Goal: Check status: Check status

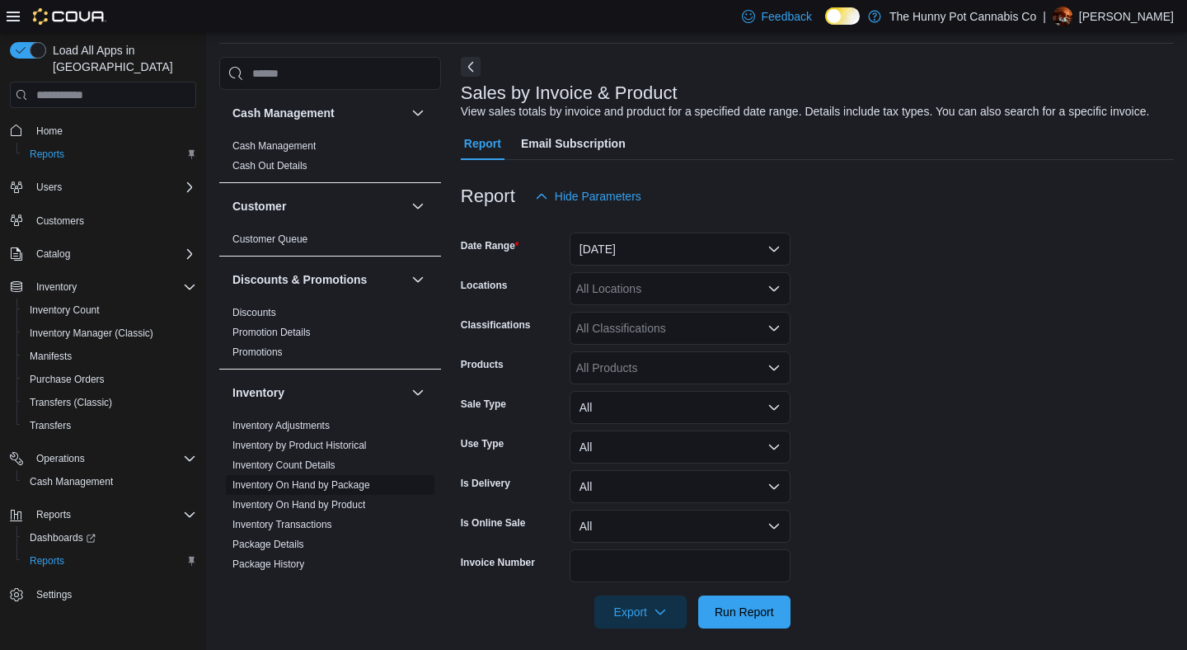
scroll to position [31, 0]
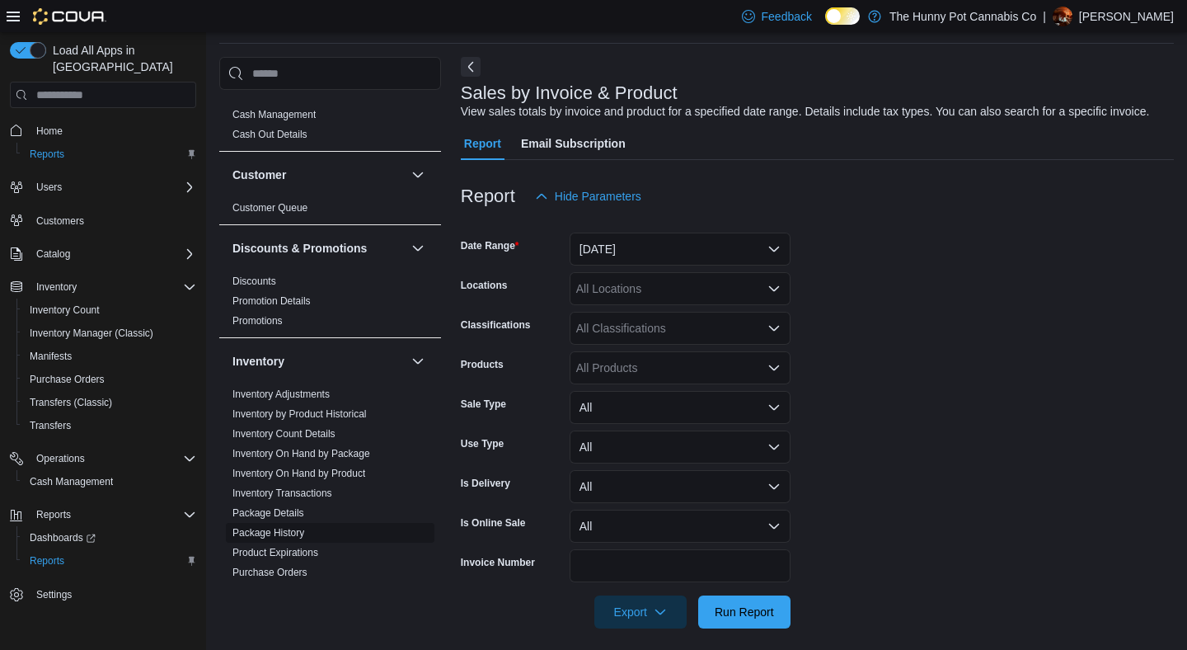
click at [278, 537] on link "Package History" at bounding box center [268, 533] width 72 height 12
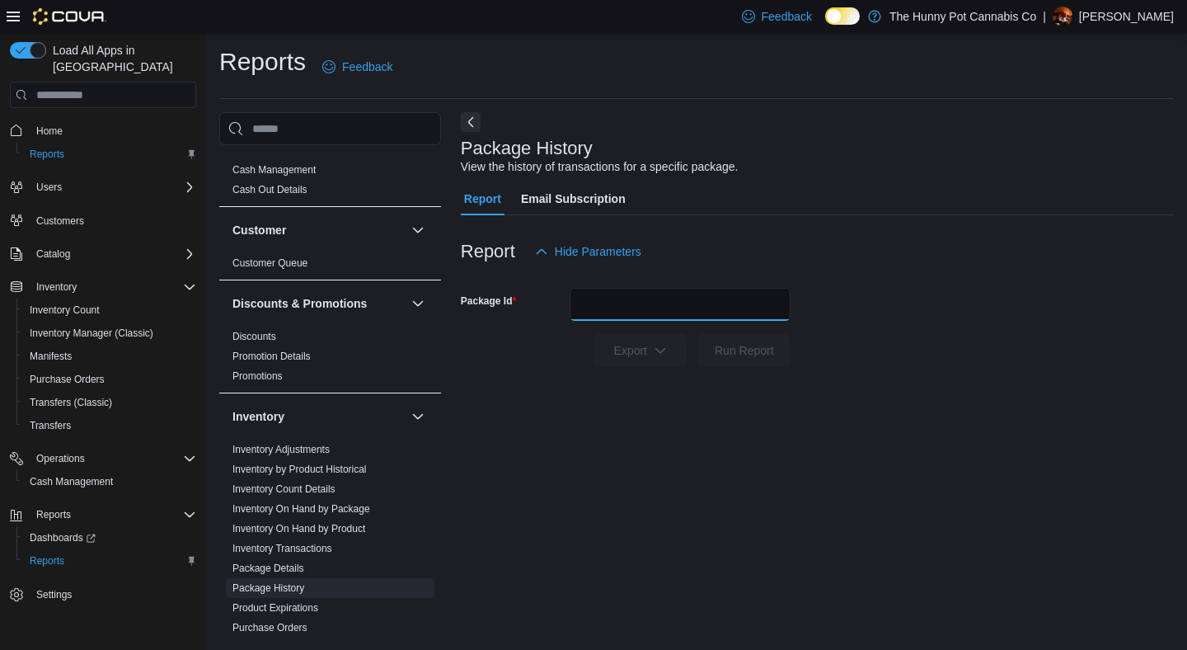
click at [624, 297] on input "Package Id" at bounding box center [680, 304] width 221 height 33
type input "**********"
click at [698, 334] on button "Run Report" at bounding box center [744, 350] width 92 height 33
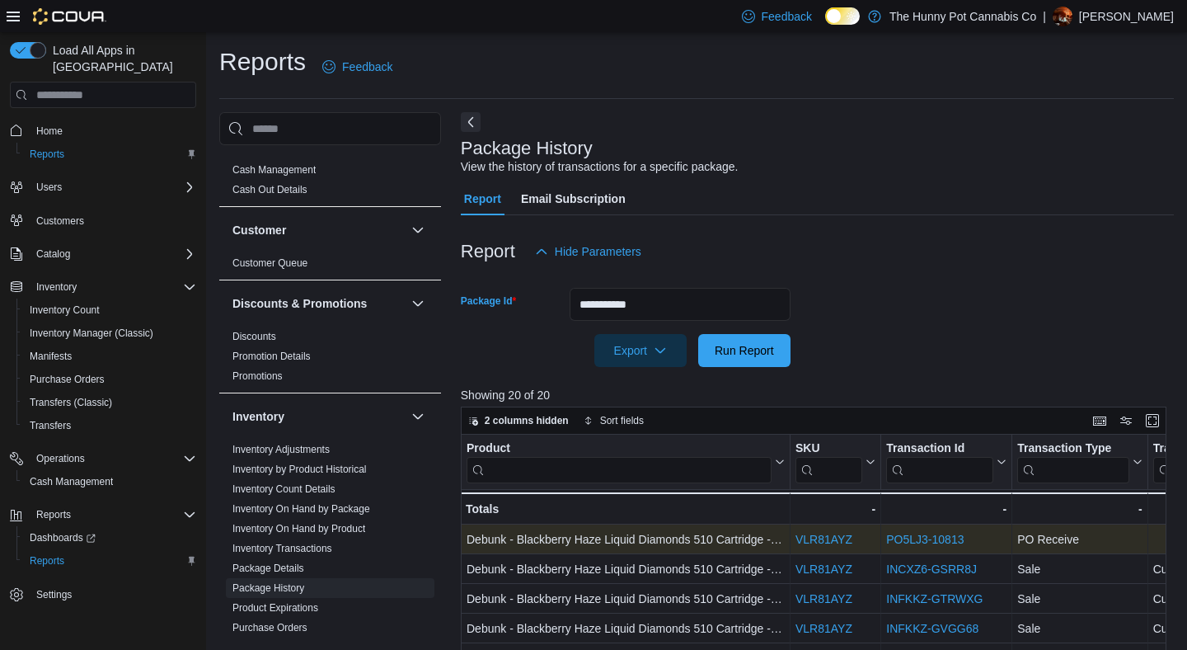
click at [936, 536] on link "PO5LJ3-10813" at bounding box center [924, 539] width 77 height 13
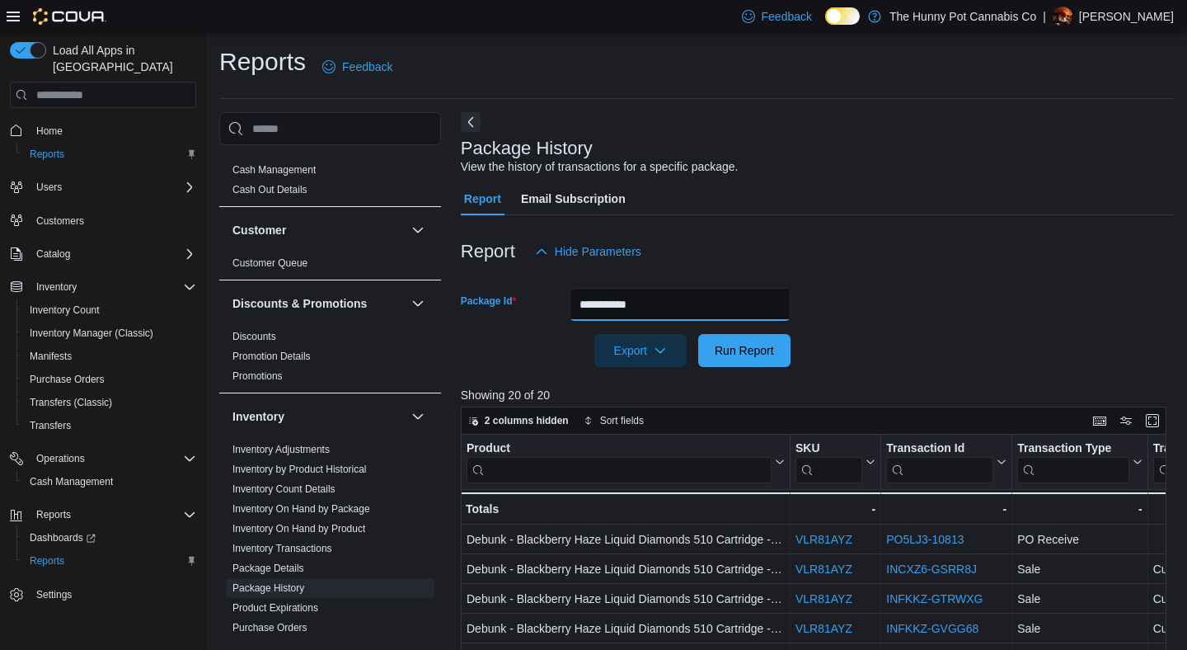
drag, startPoint x: 674, startPoint y: 312, endPoint x: 518, endPoint y: 289, distance: 158.2
click at [518, 289] on div "**********" at bounding box center [626, 304] width 330 height 33
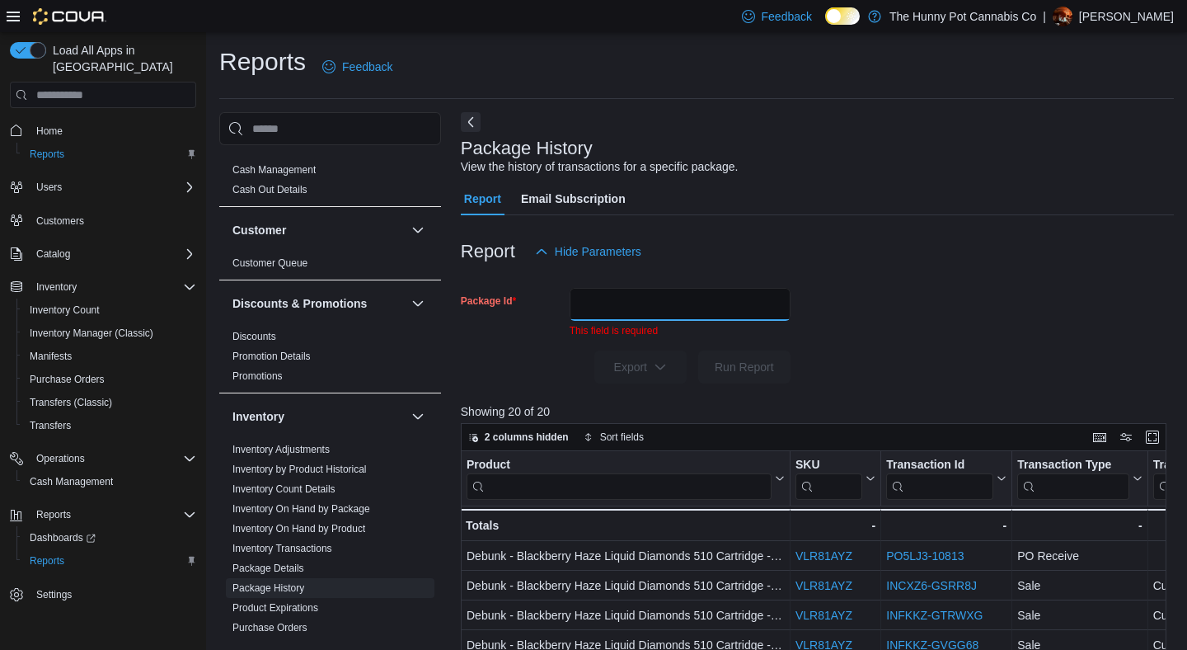
click at [653, 306] on input "Package Id" at bounding box center [680, 304] width 221 height 33
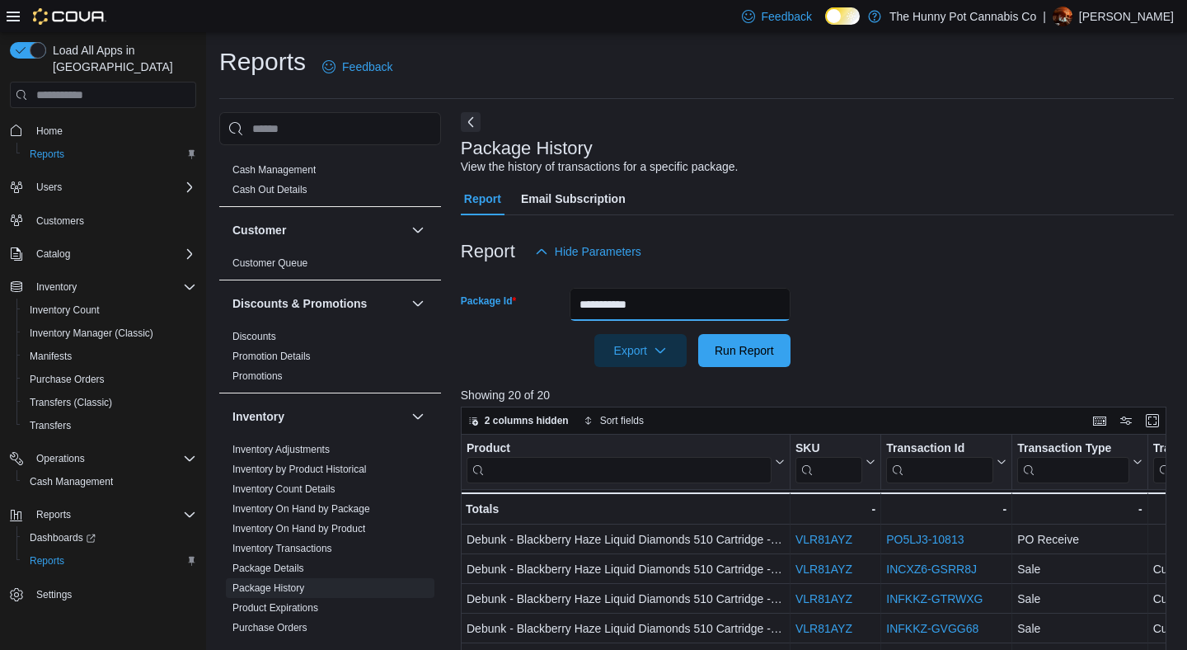
click at [698, 334] on button "Run Report" at bounding box center [744, 350] width 92 height 33
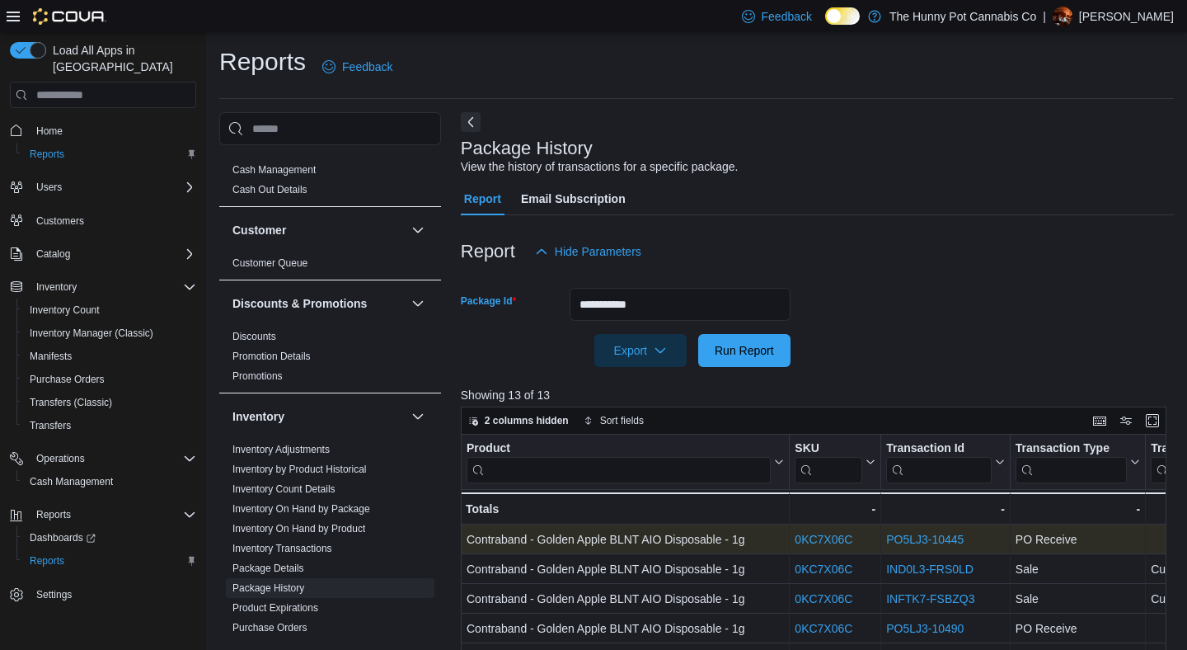
click at [908, 533] on link "PO5LJ3-10445" at bounding box center [924, 539] width 77 height 13
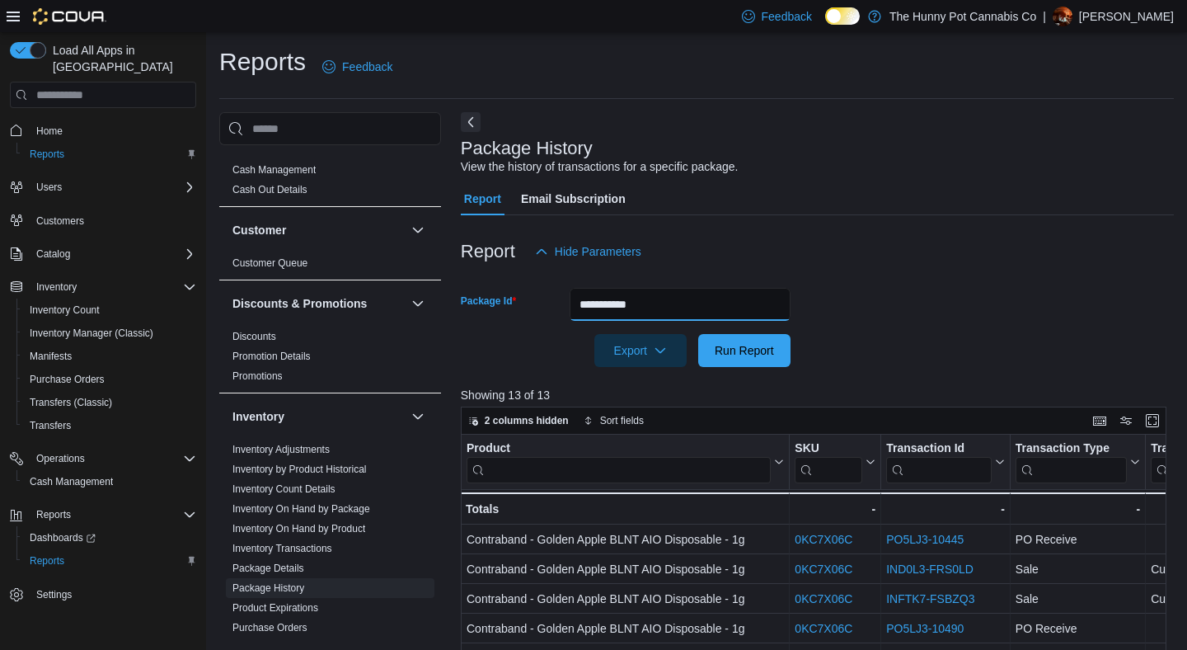
drag, startPoint x: 658, startPoint y: 310, endPoint x: 529, endPoint y: 307, distance: 128.6
click at [529, 307] on div "**********" at bounding box center [626, 304] width 330 height 33
type input "*******"
click at [698, 334] on button "Run Report" at bounding box center [744, 350] width 92 height 33
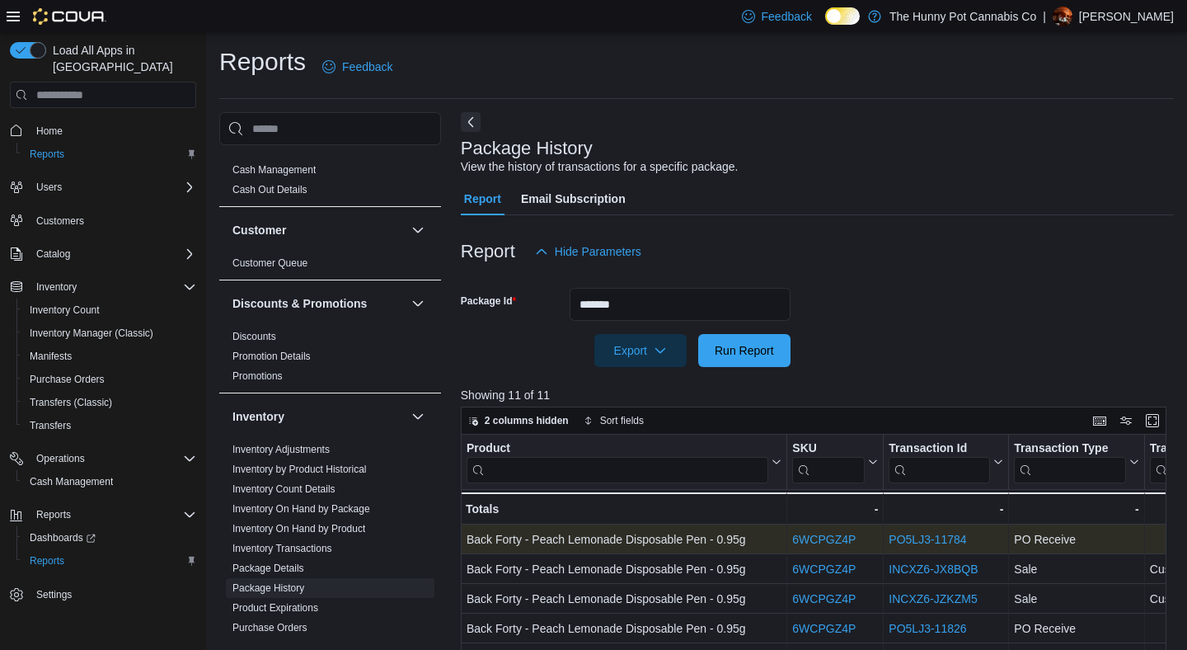
click at [915, 533] on link "PO5LJ3-11784" at bounding box center [927, 539] width 77 height 13
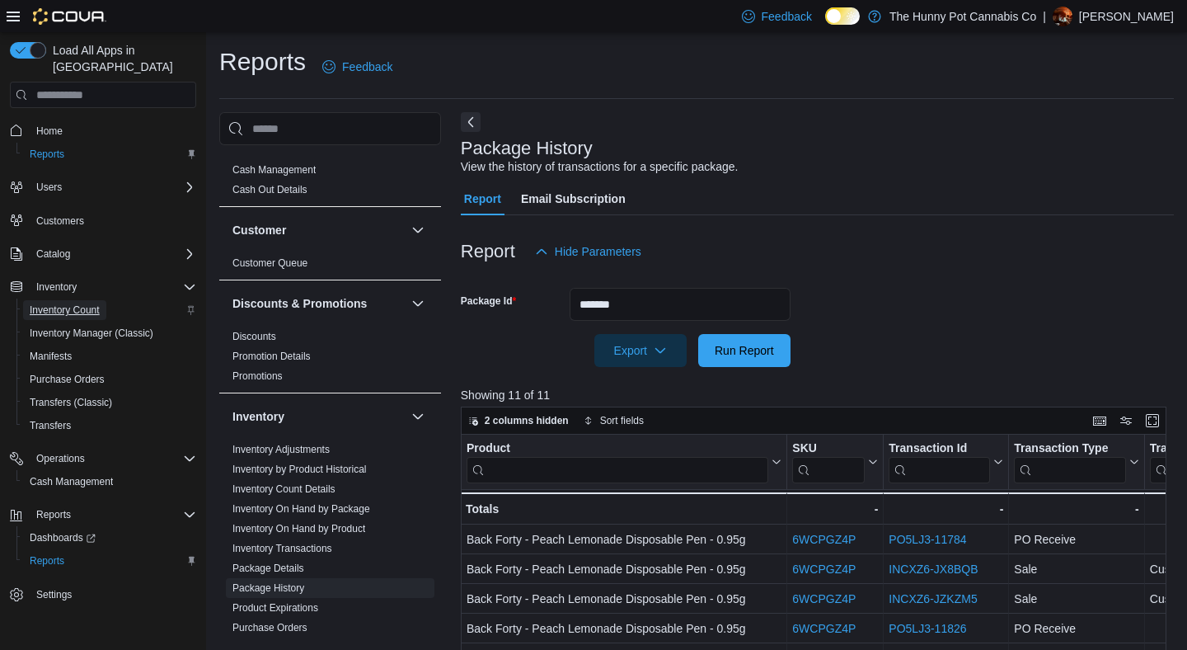
click at [78, 303] on span "Inventory Count" at bounding box center [65, 309] width 70 height 13
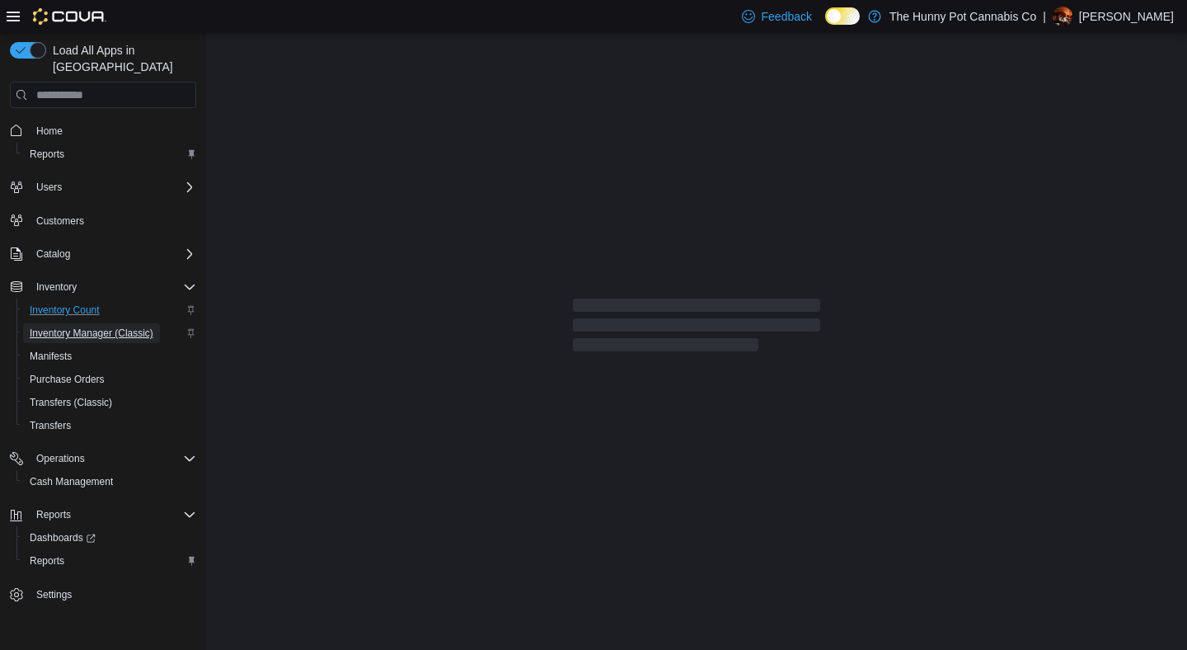
click at [77, 325] on span "Inventory Manager (Classic)" at bounding box center [92, 333] width 124 height 20
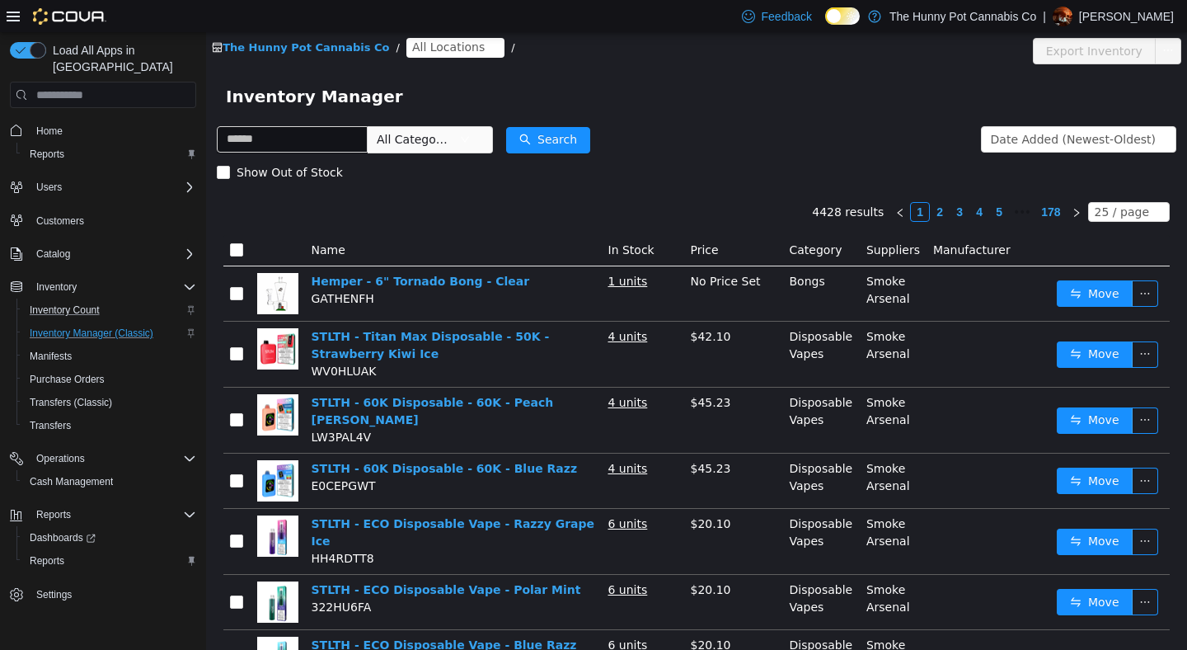
click at [419, 45] on span "All Locations" at bounding box center [448, 47] width 73 height 18
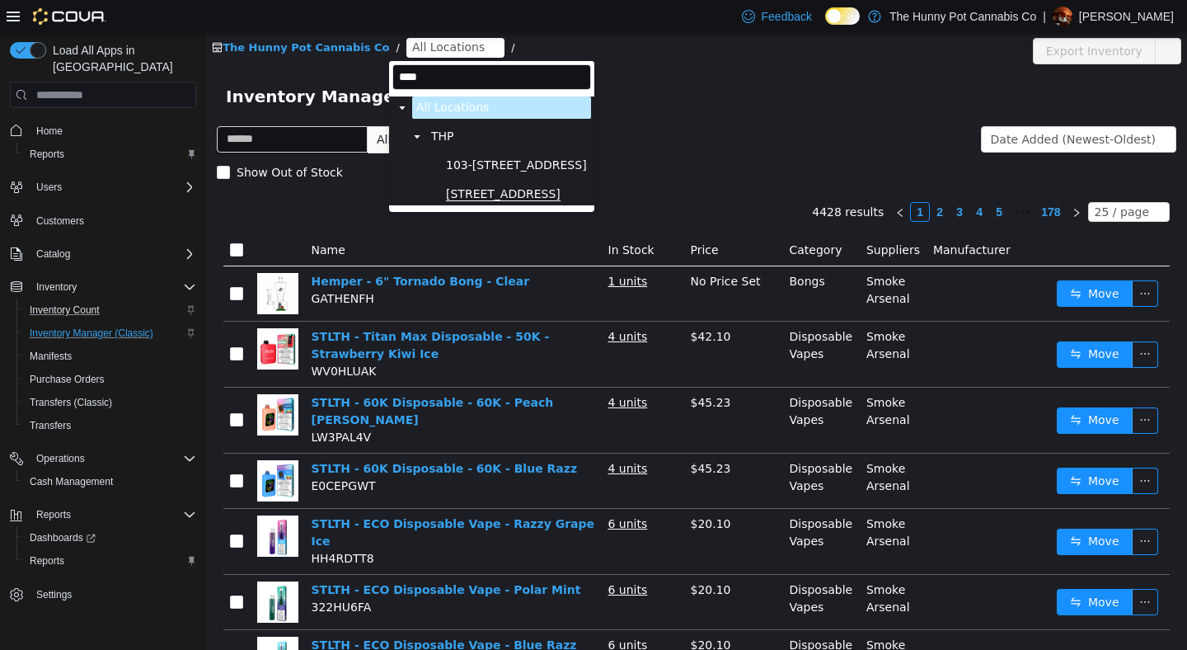
type input "****"
click at [502, 190] on span "[STREET_ADDRESS]" at bounding box center [503, 194] width 115 height 14
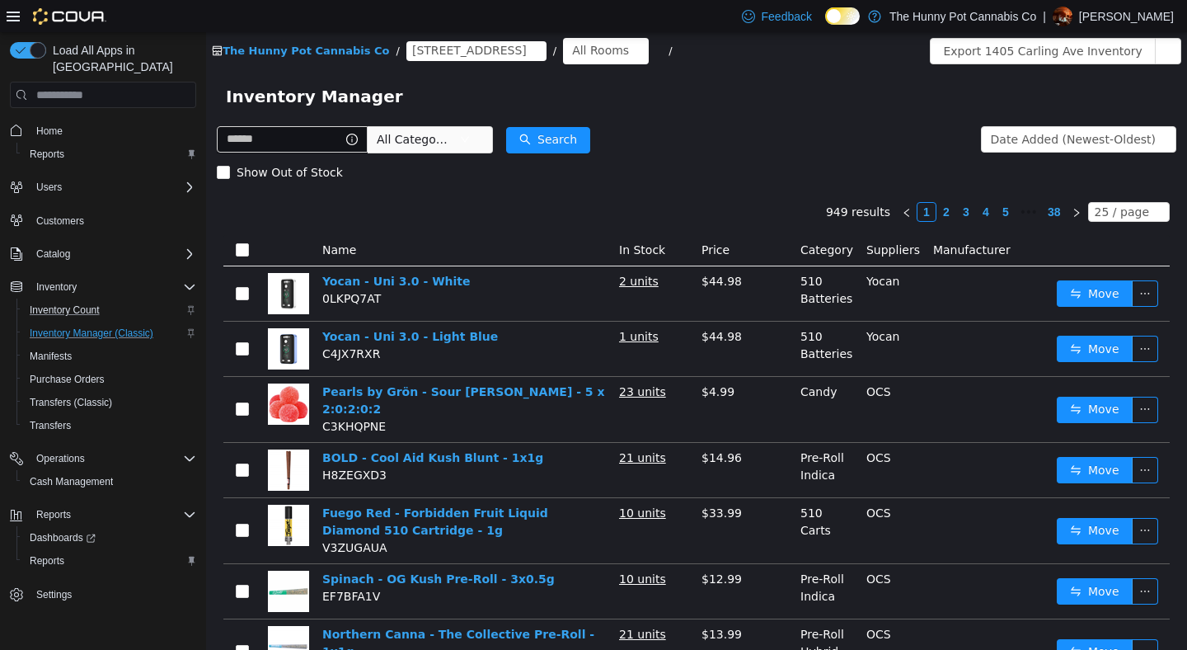
click at [572, 38] on div "All Rooms" at bounding box center [600, 50] width 57 height 25
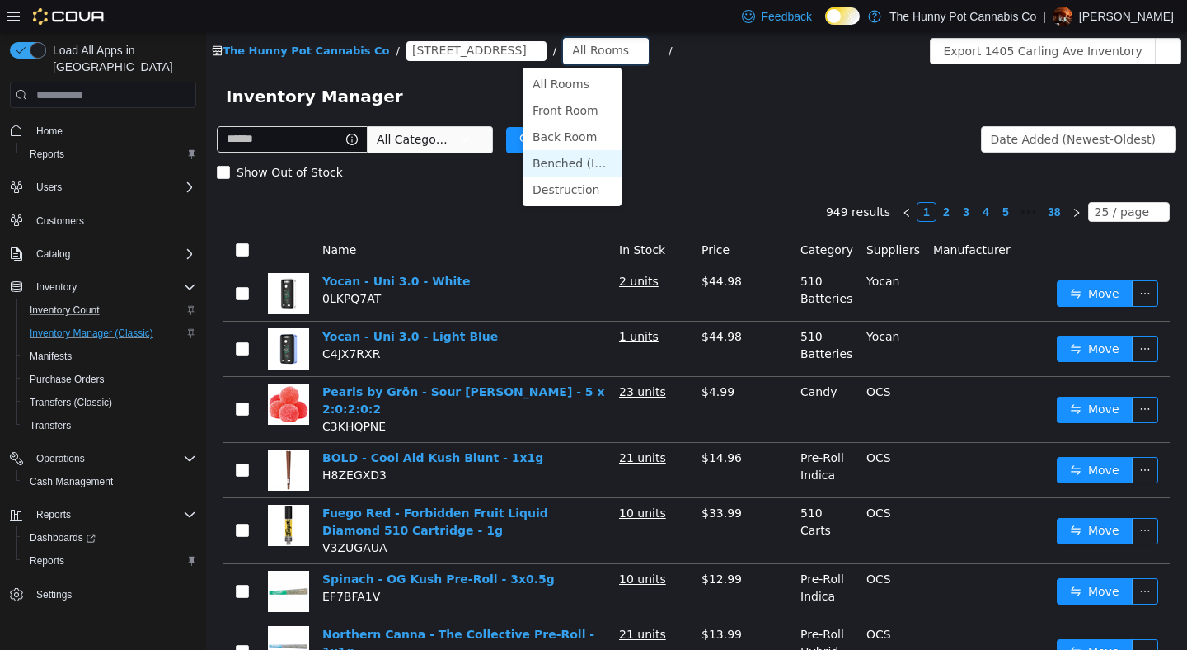
click at [554, 170] on li "Benched (Inactive)" at bounding box center [572, 163] width 99 height 26
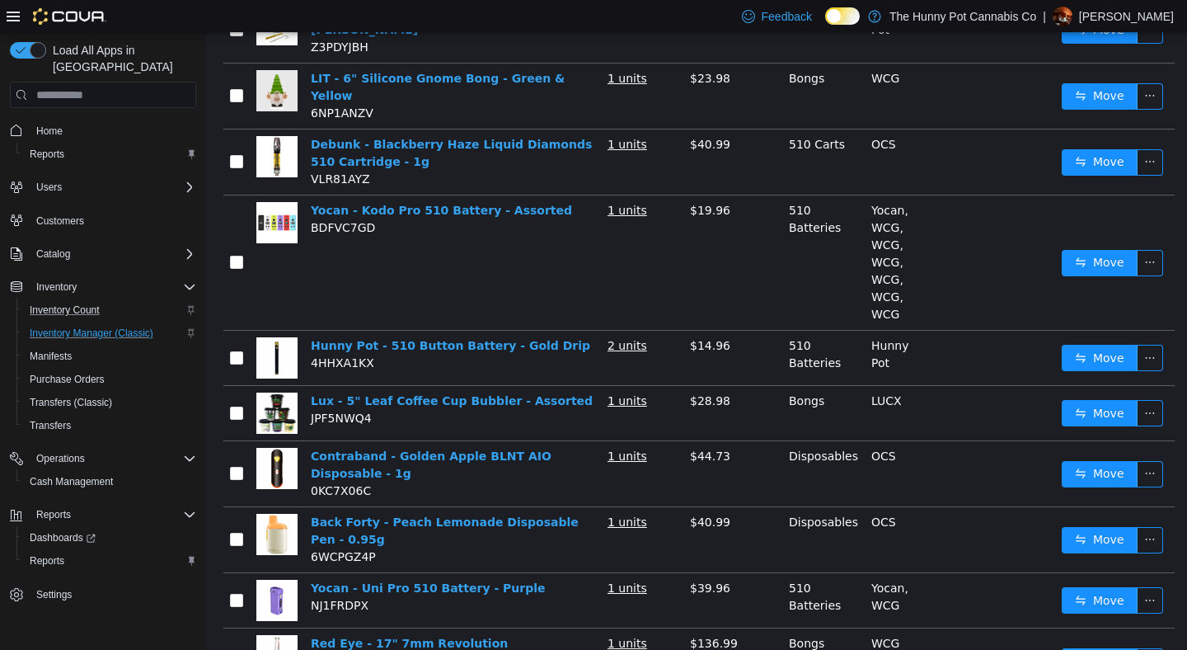
scroll to position [272, 0]
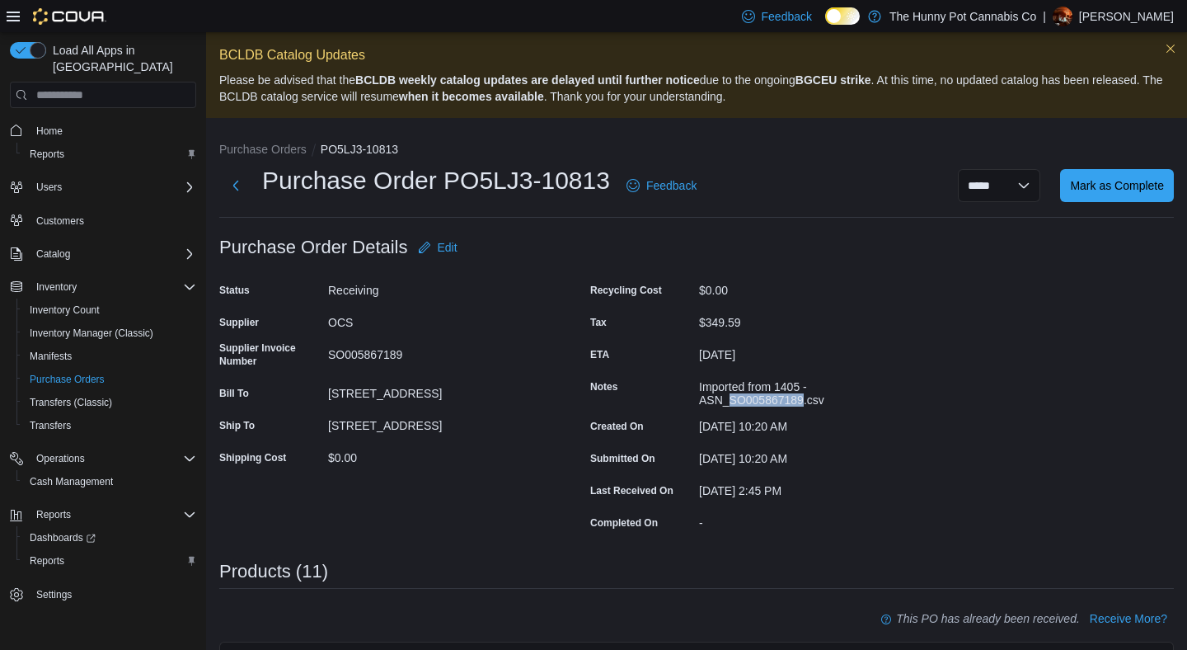
drag, startPoint x: 730, startPoint y: 401, endPoint x: 805, endPoint y: 397, distance: 74.3
click at [805, 397] on div "Imported from 1405 - ASN_SO005867189.csv" at bounding box center [809, 389] width 221 height 33
copy div "SO005867189"
drag, startPoint x: 729, startPoint y: 398, endPoint x: 807, endPoint y: 394, distance: 78.4
click at [807, 394] on div "Imported from 1642 - ASN_SO005838425.csv" at bounding box center [809, 389] width 221 height 33
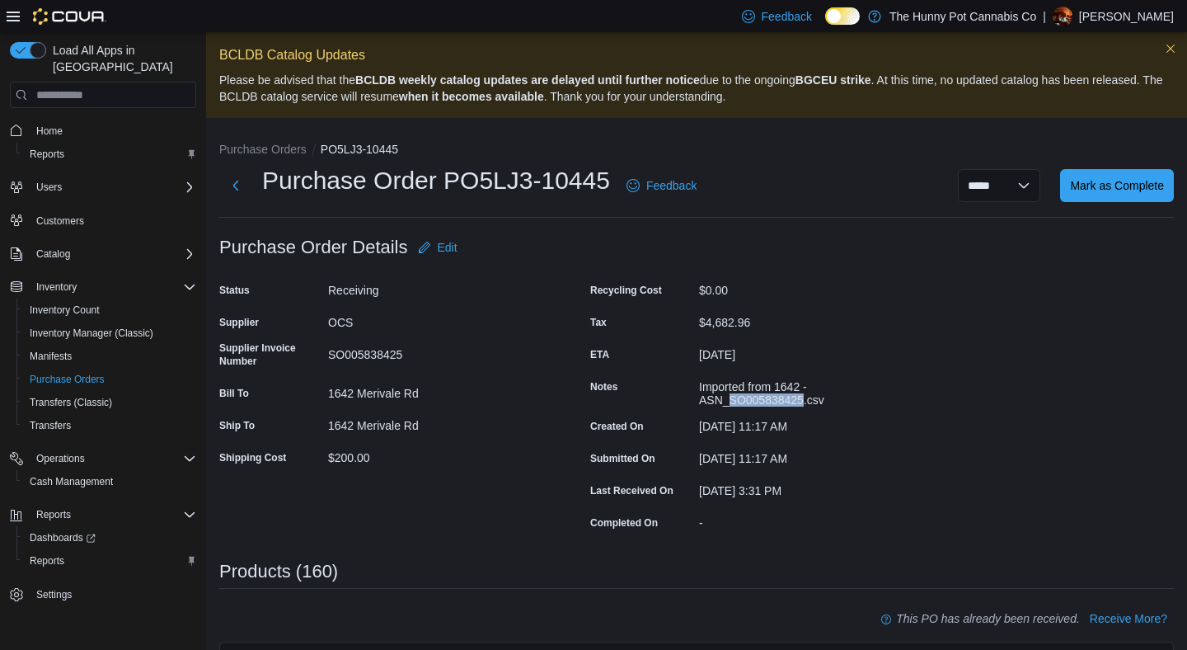
copy div "SO005838425"
click at [862, 422] on div "July 1, 2025 11:17 AM" at bounding box center [809, 423] width 221 height 20
drag, startPoint x: 731, startPoint y: 400, endPoint x: 810, endPoint y: 397, distance: 78.4
click at [810, 397] on div "Imported from 1642 - ASN_SO005838425.csv" at bounding box center [809, 389] width 221 height 33
copy div "SO005838425"
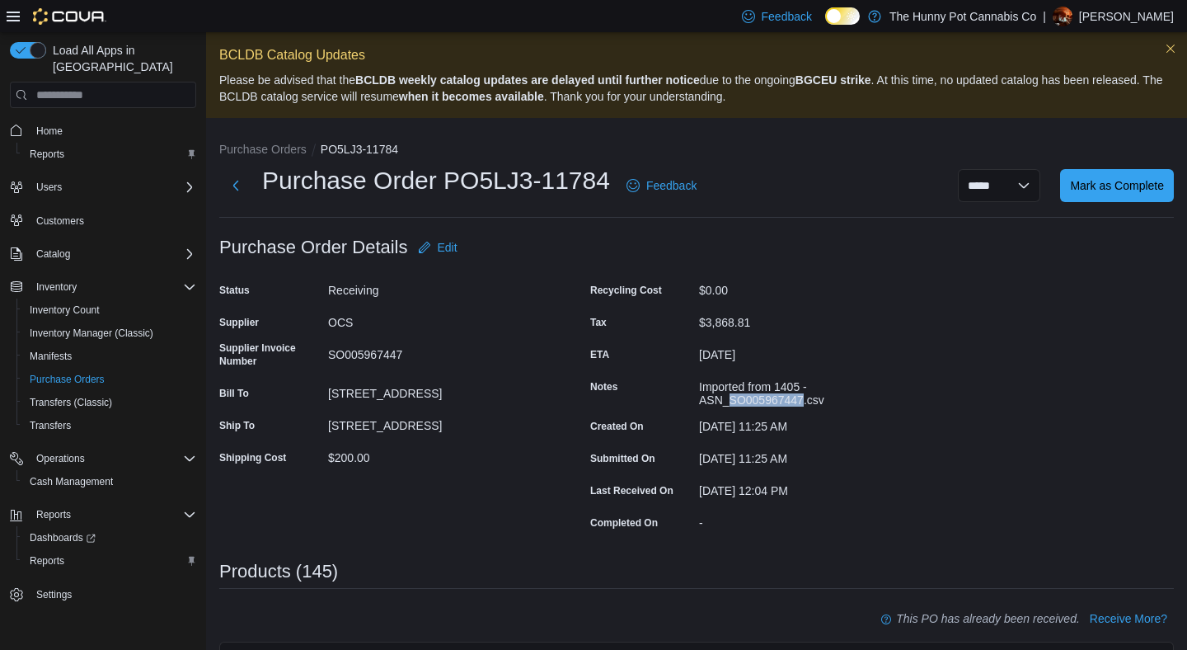
drag, startPoint x: 730, startPoint y: 399, endPoint x: 805, endPoint y: 393, distance: 75.2
click at [805, 393] on div "Imported from 1405 - ASN_SO005967447.csv" at bounding box center [809, 389] width 221 height 33
copy div "SO005967447"
